Goal: Navigation & Orientation: Find specific page/section

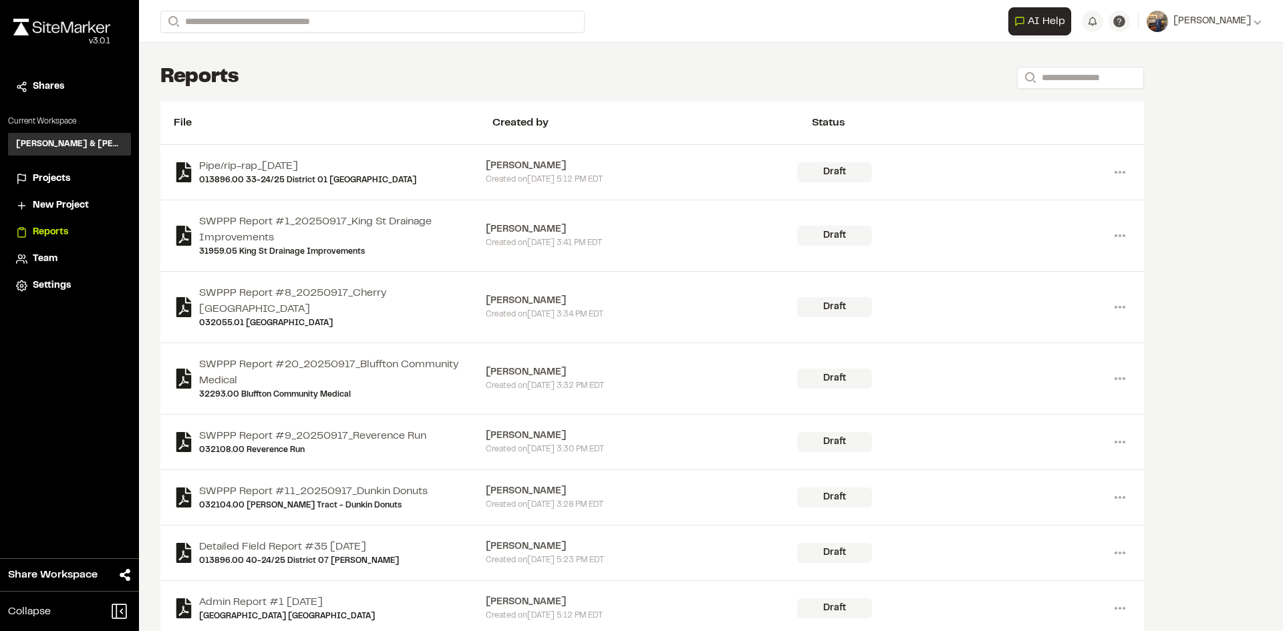
click at [50, 178] on span "Projects" at bounding box center [51, 179] width 37 height 15
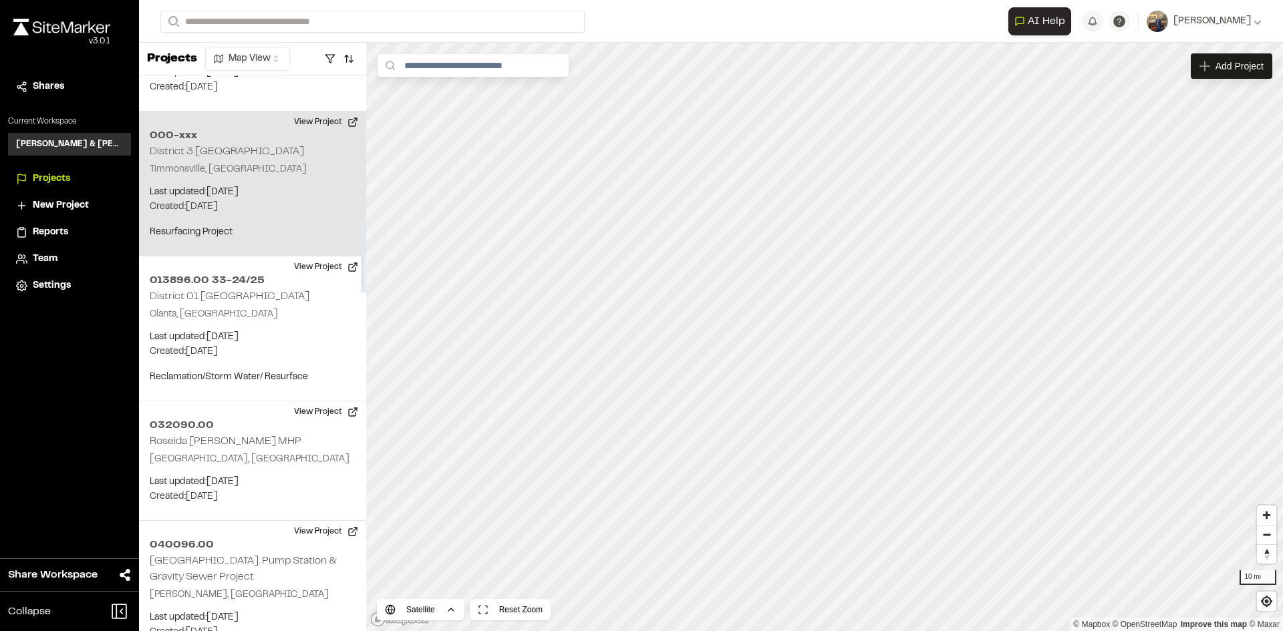
scroll to position [1203, 0]
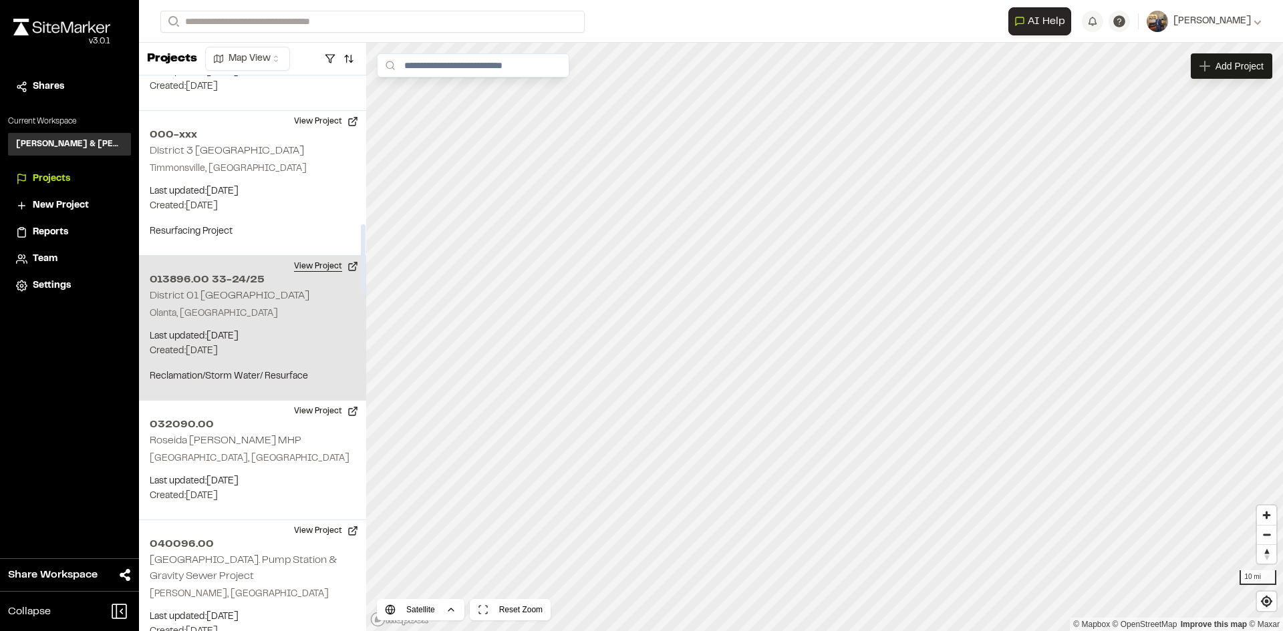
click at [316, 256] on button "View Project" at bounding box center [326, 266] width 80 height 21
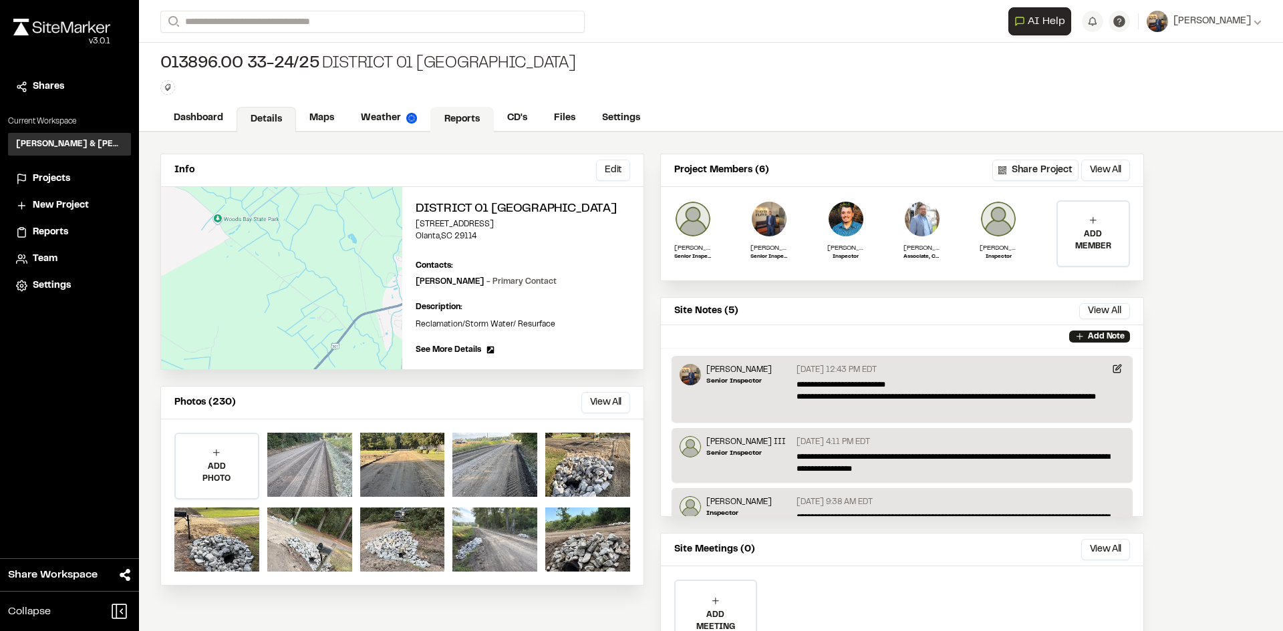
click at [468, 121] on link "Reports" at bounding box center [461, 119] width 63 height 25
